Goal: Task Accomplishment & Management: Manage account settings

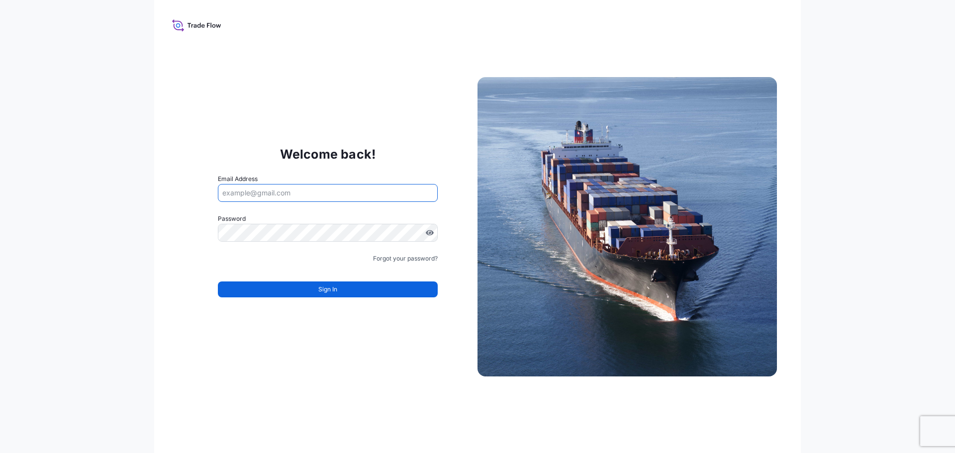
click at [275, 191] on input "Email Address" at bounding box center [328, 193] width 220 height 18
paste input "[DOMAIN_NAME][EMAIL_ADDRESS][DOMAIN_NAME]"
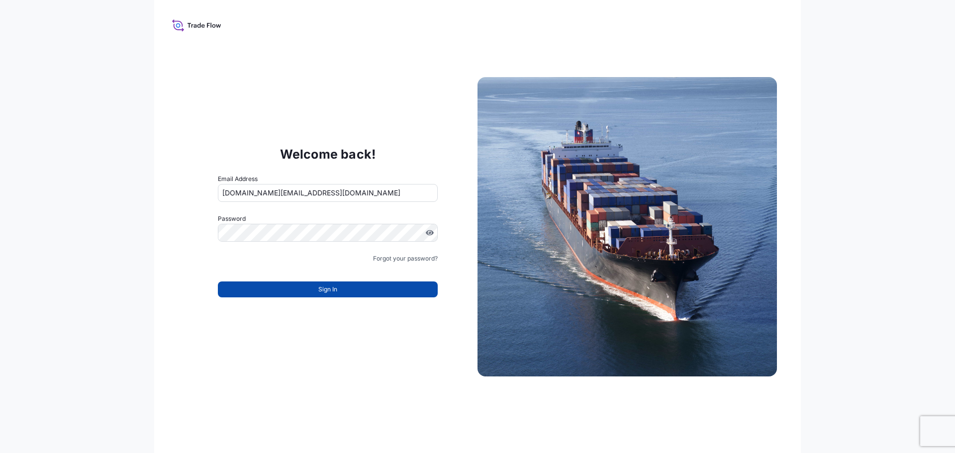
click at [350, 293] on button "Sign In" at bounding box center [328, 289] width 220 height 16
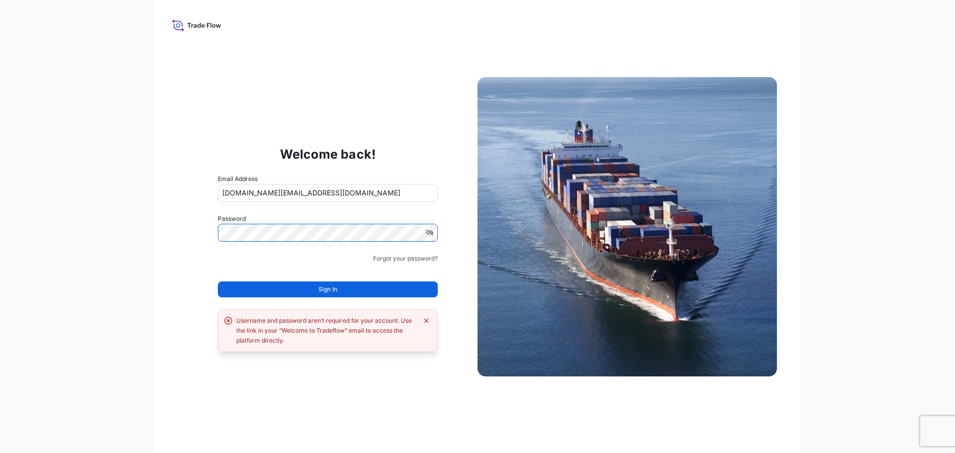
click at [339, 192] on input "[DOMAIN_NAME][EMAIL_ADDRESS][DOMAIN_NAME]" at bounding box center [328, 193] width 220 height 18
click at [223, 194] on input "[DOMAIN_NAME][EMAIL_ADDRESS][DOMAIN_NAME]" at bounding box center [328, 193] width 220 height 18
click at [261, 257] on div "Forgot your password?" at bounding box center [328, 259] width 220 height 10
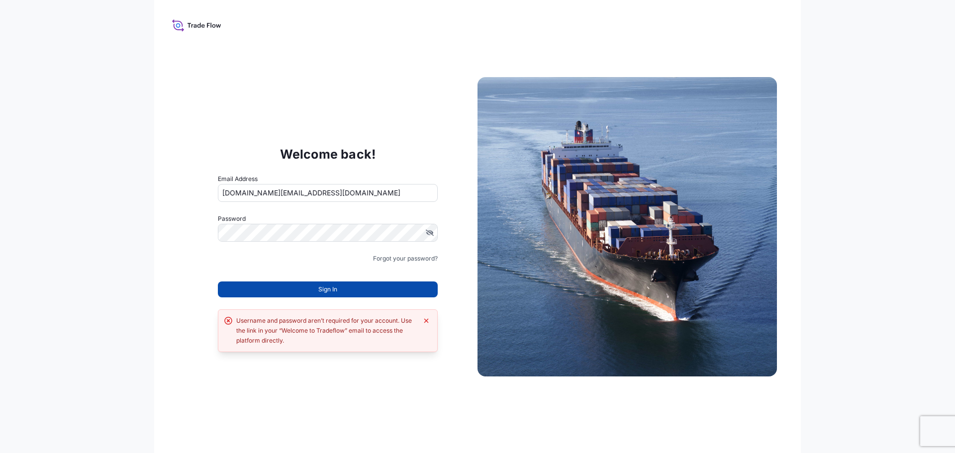
click at [334, 291] on span "Sign In" at bounding box center [327, 289] width 19 height 10
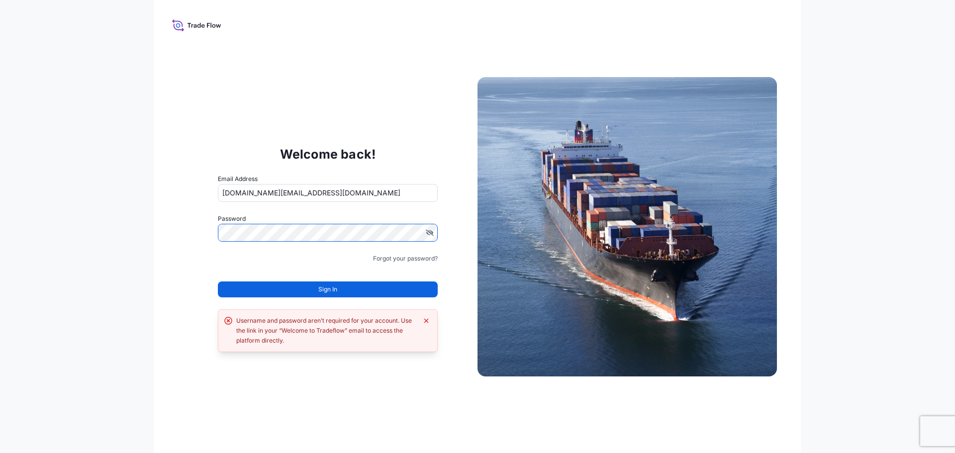
click at [201, 231] on div "Welcome back! Email Address [DOMAIN_NAME][EMAIL_ADDRESS][DOMAIN_NAME] Password …" at bounding box center [327, 226] width 299 height 205
click at [342, 291] on button "Sign In" at bounding box center [328, 289] width 220 height 16
click at [366, 364] on div "Welcome back! Email Address [DOMAIN_NAME][EMAIL_ADDRESS][DOMAIN_NAME] Password …" at bounding box center [477, 226] width 646 height 453
click at [424, 321] on icon "Dismiss error" at bounding box center [426, 321] width 8 height 8
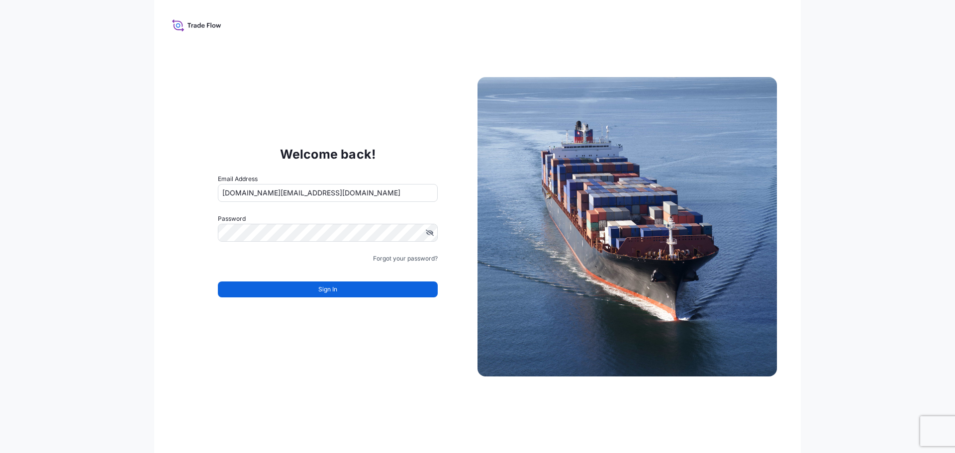
click at [357, 360] on div "Welcome back! Email Address Chrissy.li@psabdp.com Password Must include: Upper …" at bounding box center [477, 226] width 646 height 453
click at [320, 287] on span "Sign In" at bounding box center [327, 289] width 19 height 10
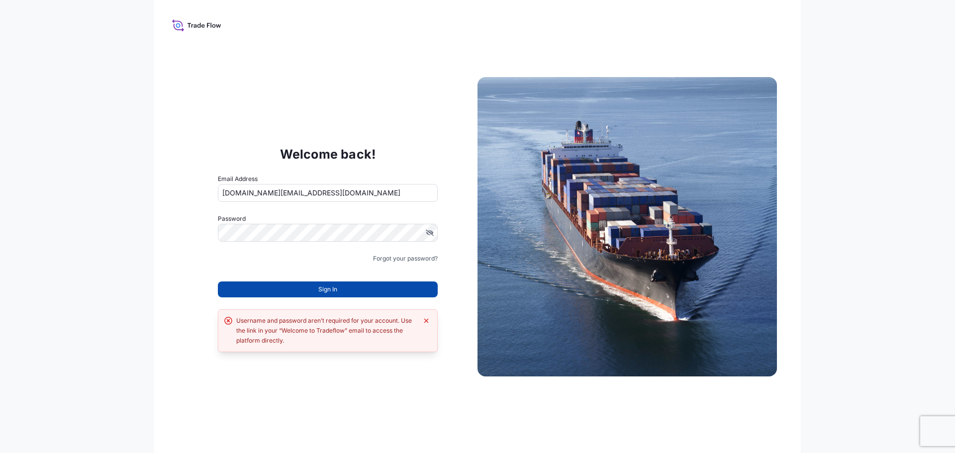
click at [332, 287] on span "Sign In" at bounding box center [327, 289] width 19 height 10
click at [426, 322] on icon "Dismiss error" at bounding box center [426, 321] width 8 height 8
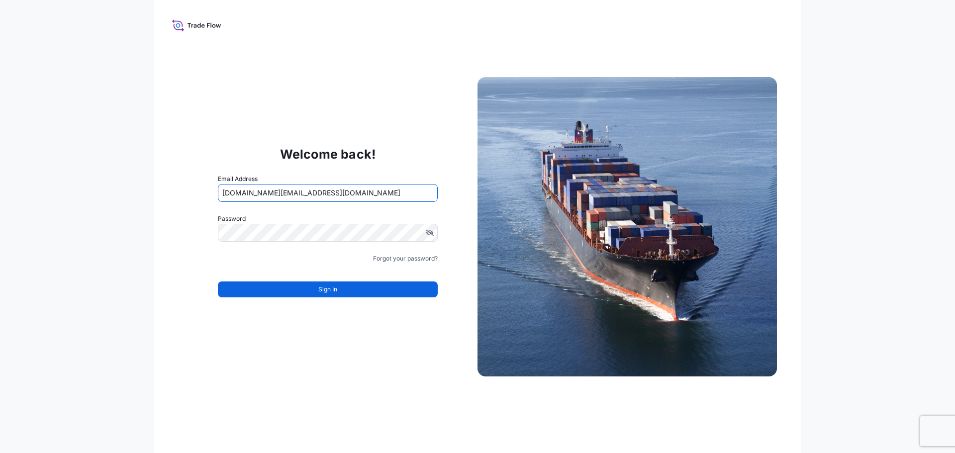
drag, startPoint x: 312, startPoint y: 193, endPoint x: 200, endPoint y: 195, distance: 111.4
click at [200, 195] on div "Welcome back! Email Address Chrissy.li@psabdp.com Password Must include: Upper …" at bounding box center [327, 226] width 299 height 205
type input "[DOMAIN_NAME][EMAIL_ADDRESS][DOMAIN_NAME]"
click at [257, 135] on div "Welcome back! Email Address Chrissy.li@psabdp.com Password Must include: Upper …" at bounding box center [327, 226] width 299 height 205
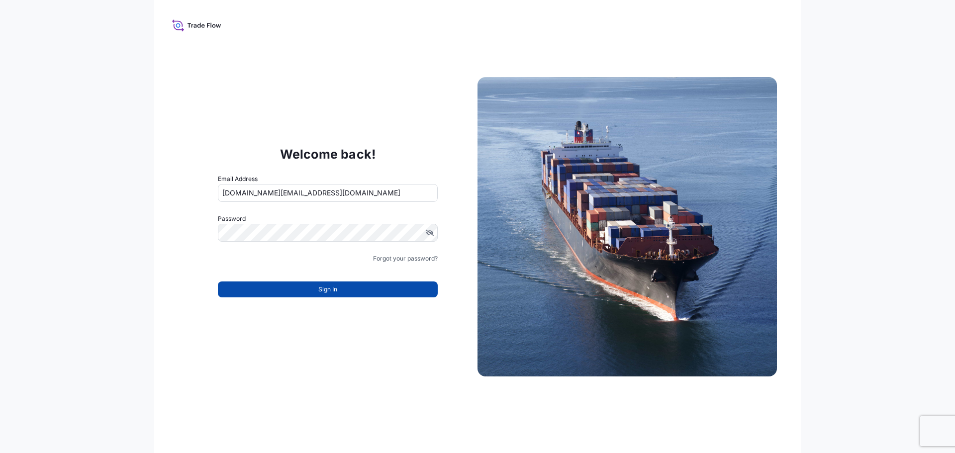
click at [332, 289] on span "Sign In" at bounding box center [327, 289] width 19 height 10
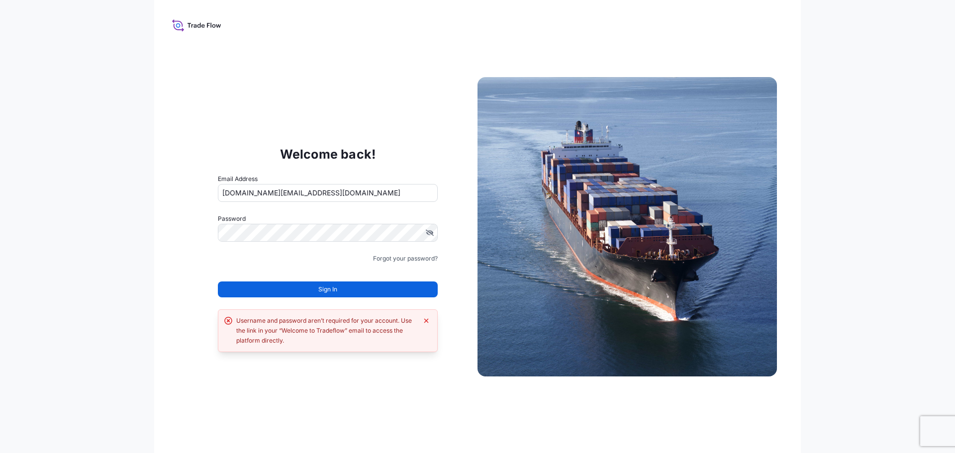
click at [329, 376] on div "Welcome back! Email Address [DOMAIN_NAME][EMAIL_ADDRESS][DOMAIN_NAME] Password …" at bounding box center [477, 226] width 646 height 453
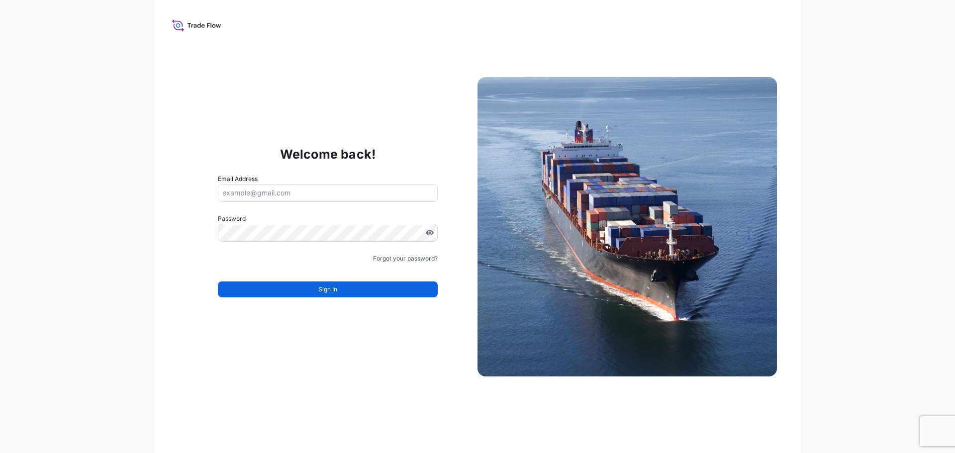
click at [230, 192] on input "Email Address" at bounding box center [328, 193] width 220 height 18
paste input "[DOMAIN_NAME][EMAIL_ADDRESS][DOMAIN_NAME]"
click at [223, 195] on input "[DOMAIN_NAME][EMAIL_ADDRESS][DOMAIN_NAME]" at bounding box center [328, 193] width 220 height 18
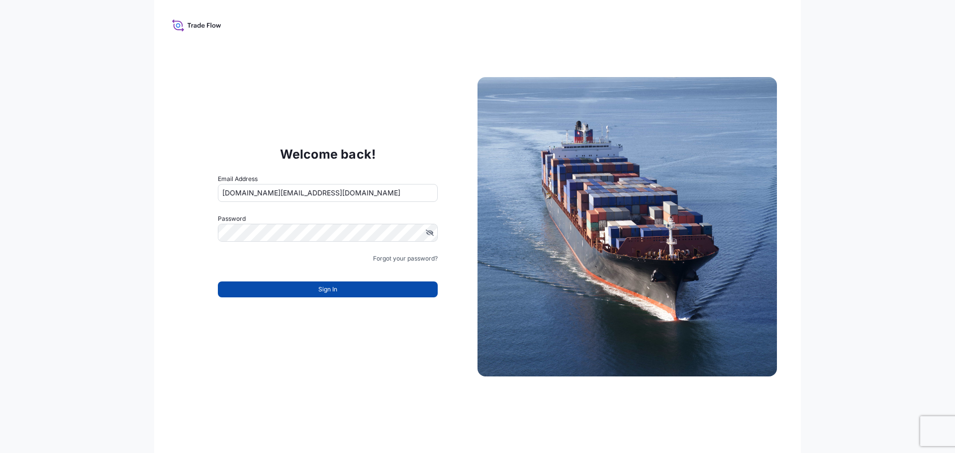
click at [331, 288] on span "Sign In" at bounding box center [327, 289] width 19 height 10
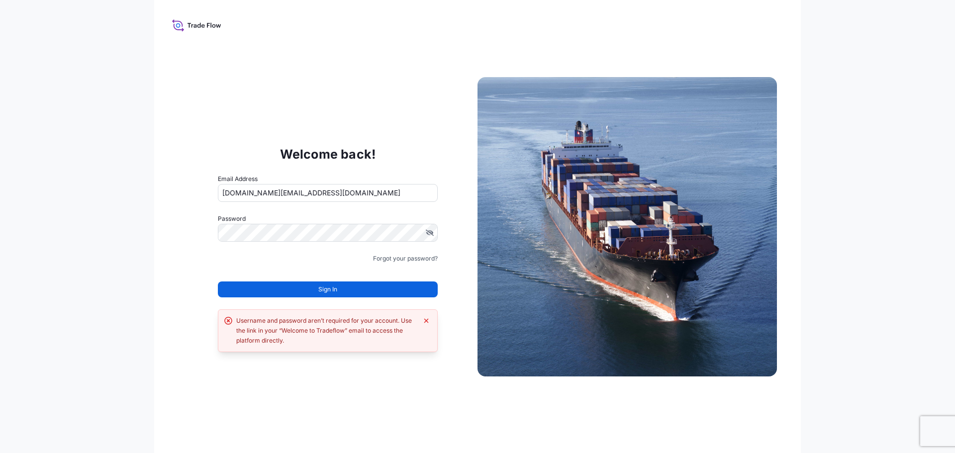
click at [345, 363] on div "Welcome back! Email Address [DOMAIN_NAME][EMAIL_ADDRESS][DOMAIN_NAME] Password …" at bounding box center [477, 226] width 646 height 453
click at [226, 191] on input "[DOMAIN_NAME][EMAIL_ADDRESS][DOMAIN_NAME]" at bounding box center [328, 193] width 220 height 18
type input "[DOMAIN_NAME][EMAIL_ADDRESS][DOMAIN_NAME]"
click at [170, 214] on div "Welcome back! Email Address [DOMAIN_NAME][EMAIL_ADDRESS][DOMAIN_NAME] Password …" at bounding box center [477, 226] width 646 height 453
click at [315, 288] on button "Sign In" at bounding box center [328, 289] width 220 height 16
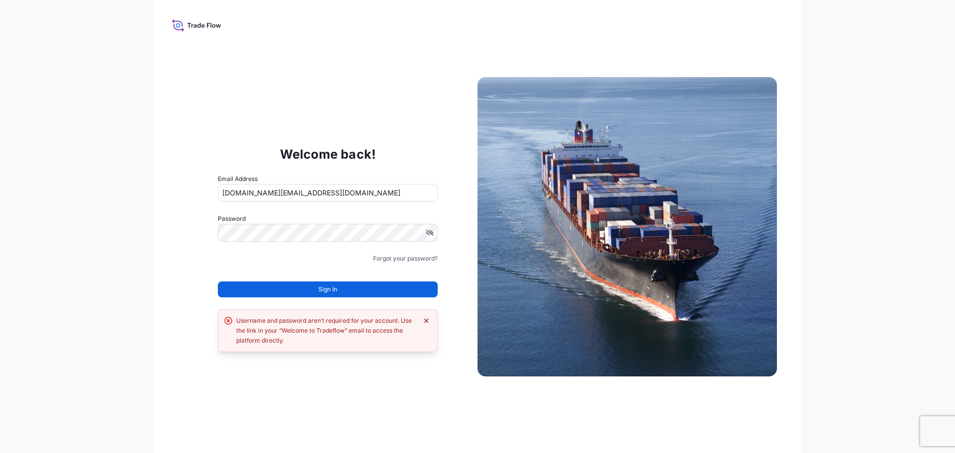
drag, startPoint x: 427, startPoint y: 321, endPoint x: 408, endPoint y: 307, distance: 23.2
click at [426, 321] on icon "Dismiss error" at bounding box center [426, 320] width 4 height 4
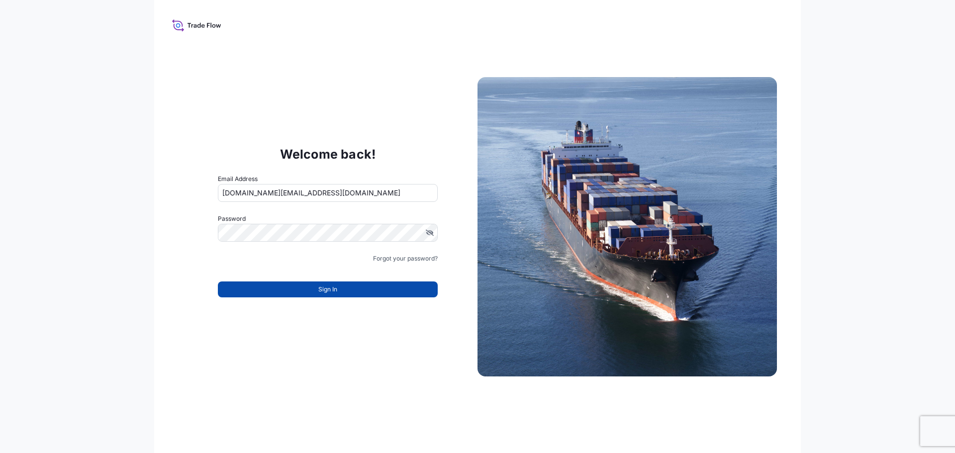
click at [368, 289] on button "Sign In" at bounding box center [328, 289] width 220 height 16
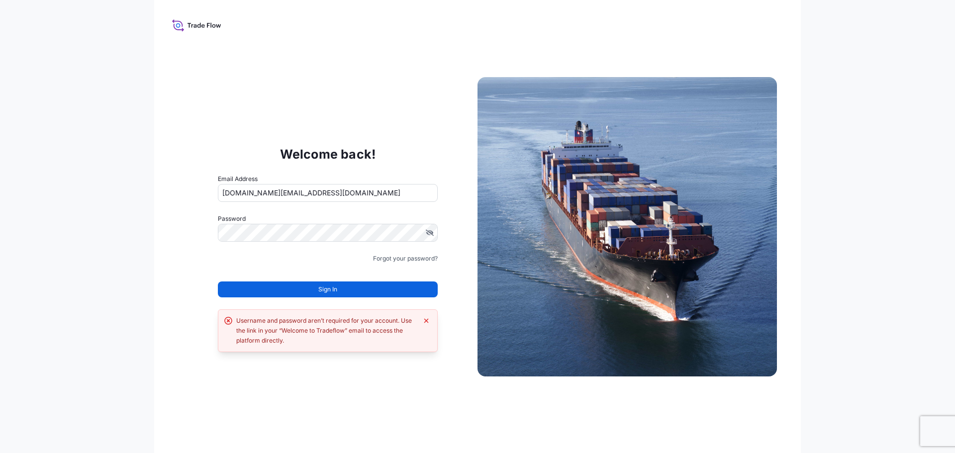
click at [313, 96] on div "Welcome back! Email Address [DOMAIN_NAME][EMAIL_ADDRESS][DOMAIN_NAME] Password …" at bounding box center [477, 226] width 646 height 453
click at [313, 362] on div "Welcome back! Email Address [DOMAIN_NAME][EMAIL_ADDRESS][DOMAIN_NAME] Password …" at bounding box center [477, 226] width 646 height 453
